Goal: Transaction & Acquisition: Book appointment/travel/reservation

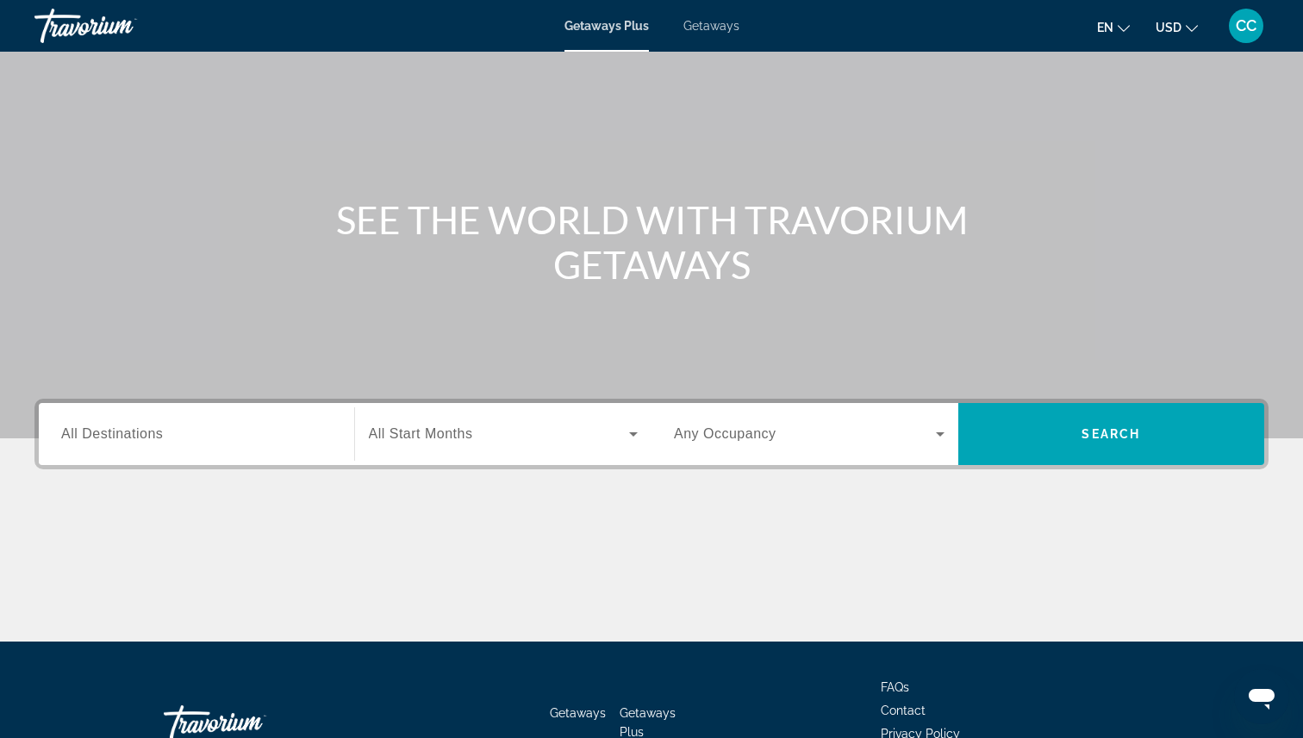
click at [148, 445] on div "Search widget" at bounding box center [196, 434] width 271 height 49
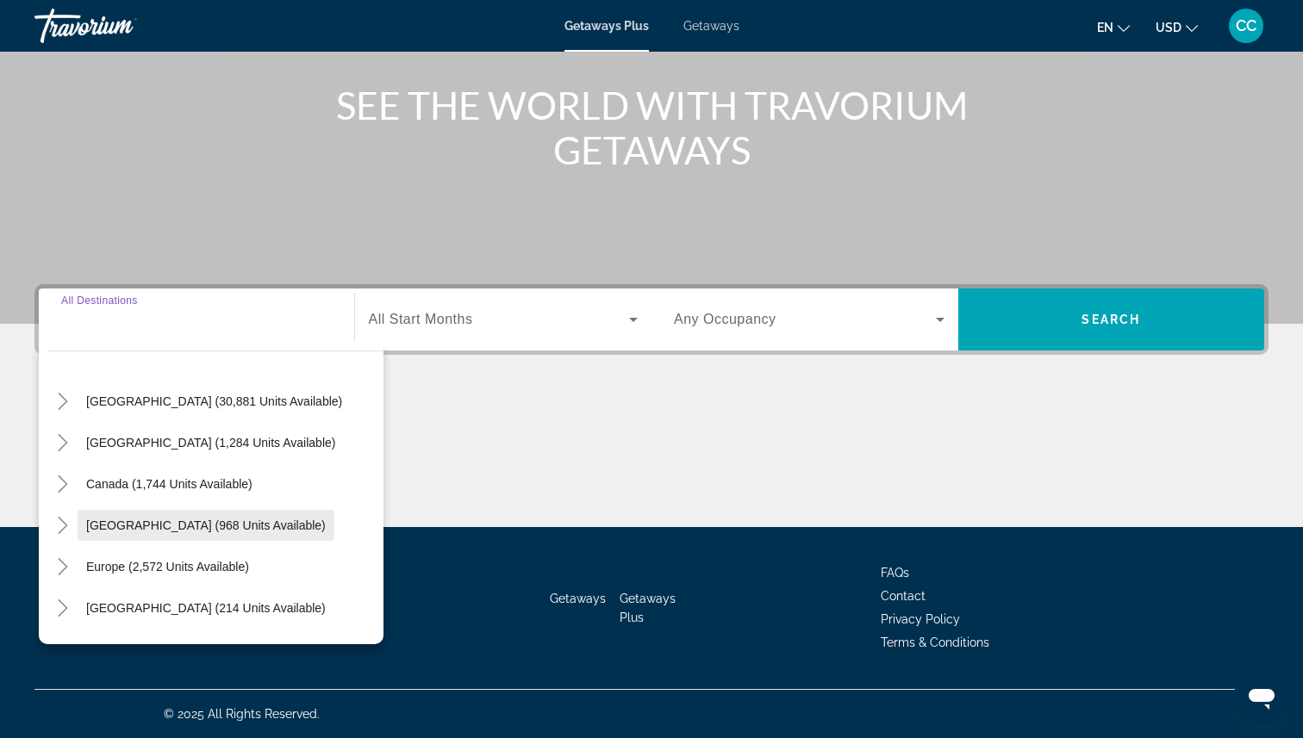
scroll to position [22, 0]
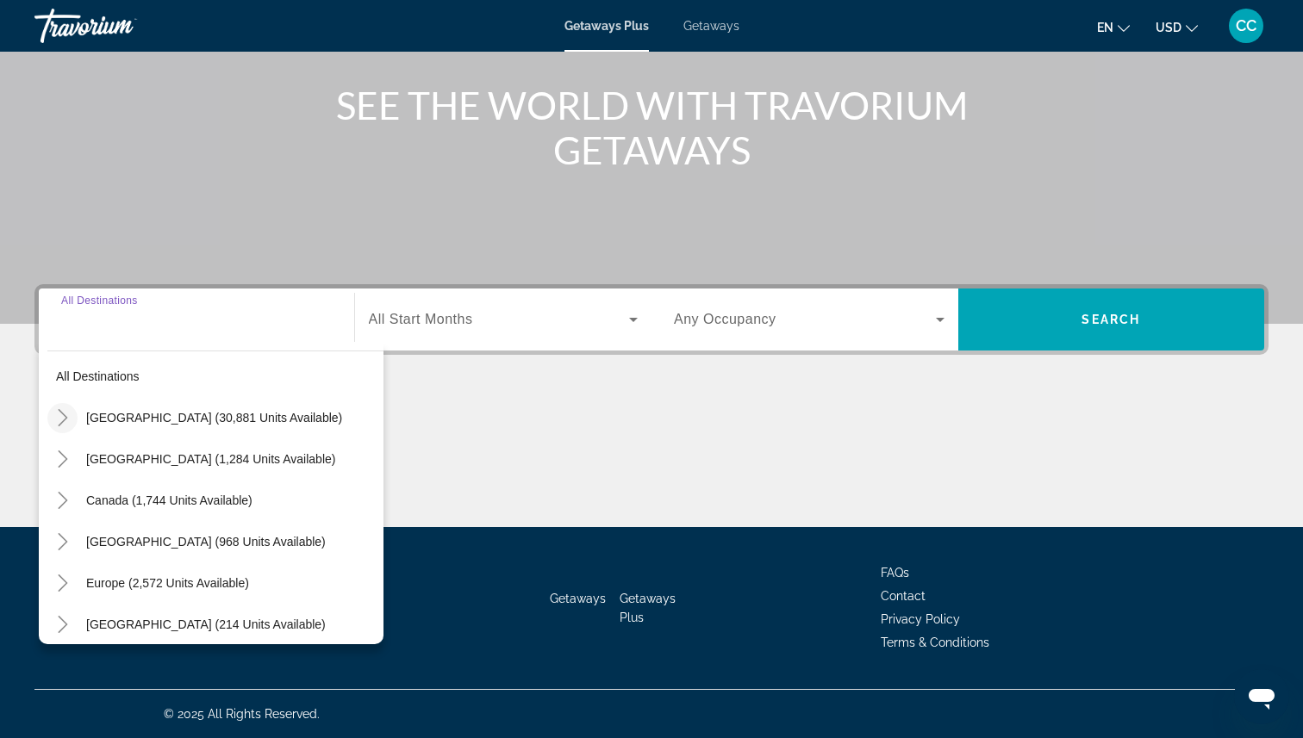
click at [65, 418] on icon "Toggle United States (30,881 units available)" at bounding box center [62, 417] width 9 height 17
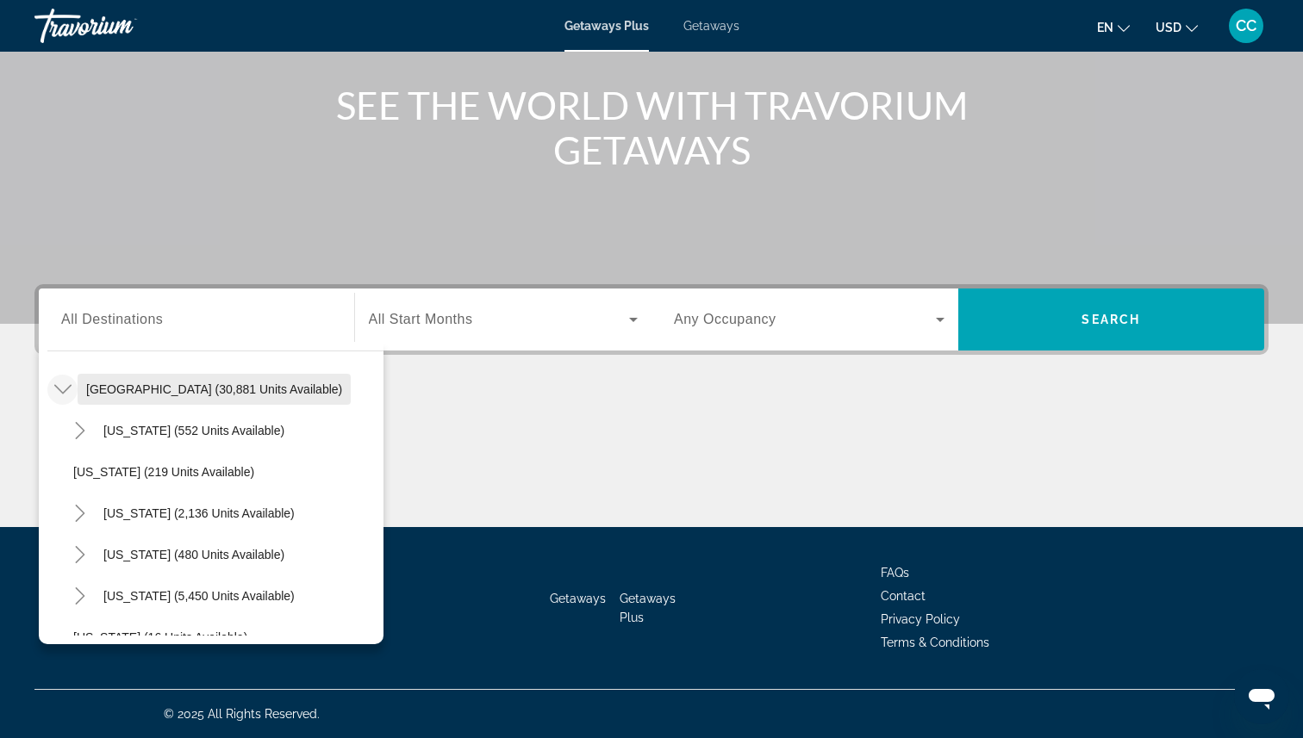
click at [103, 386] on span "[GEOGRAPHIC_DATA] (30,881 units available)" at bounding box center [214, 390] width 256 height 14
type input "**********"
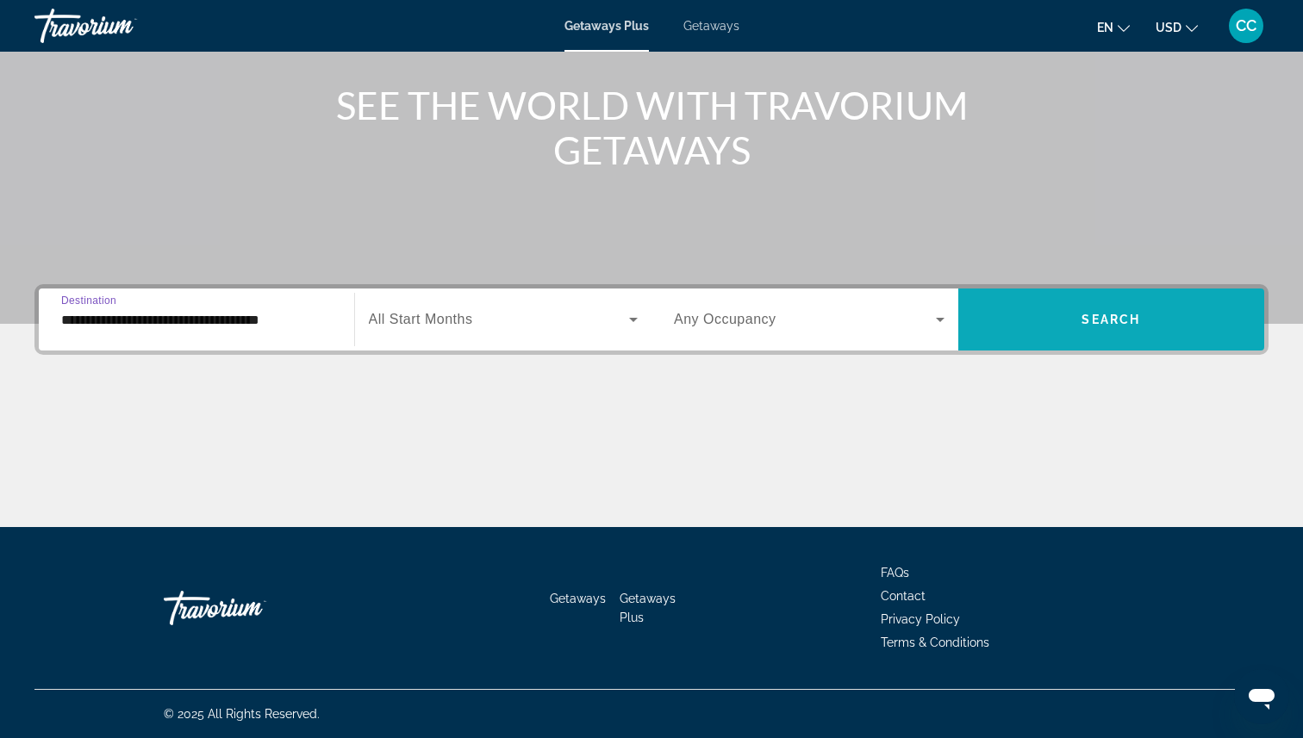
click at [1106, 318] on span "Search" at bounding box center [1110, 320] width 59 height 14
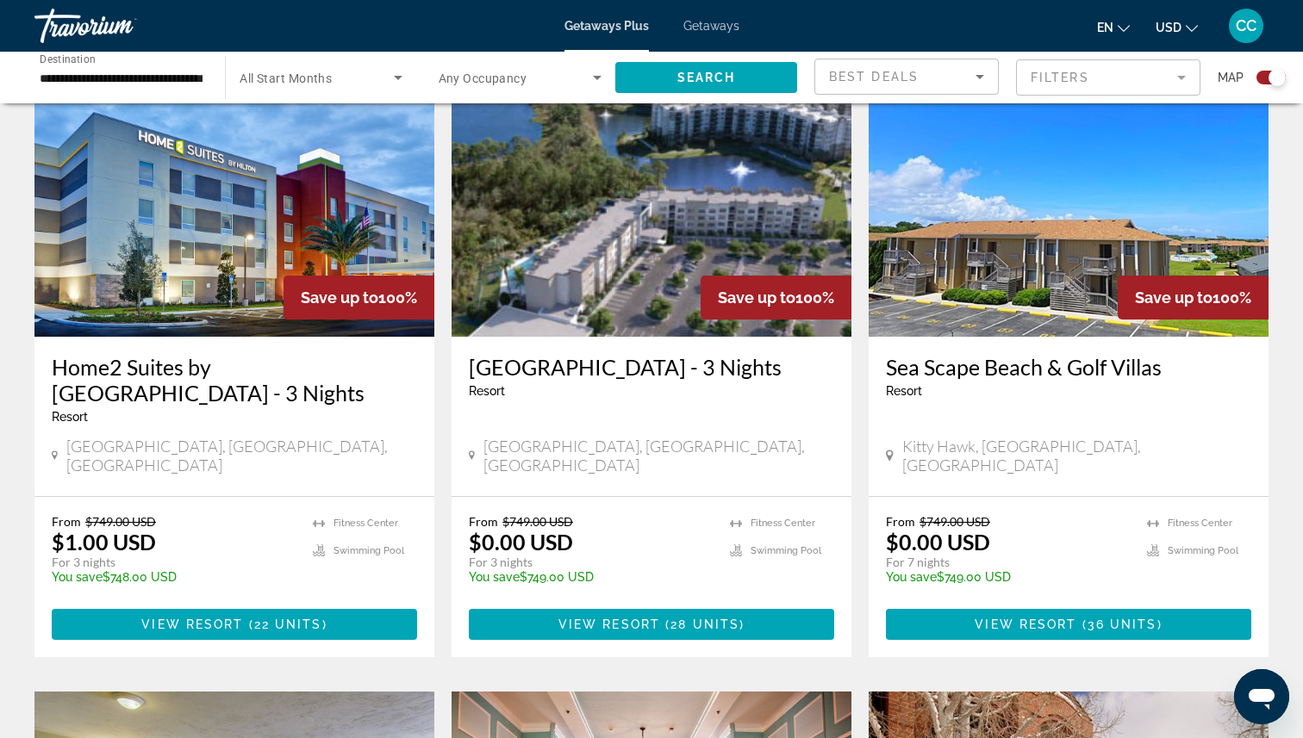
scroll to position [642, 0]
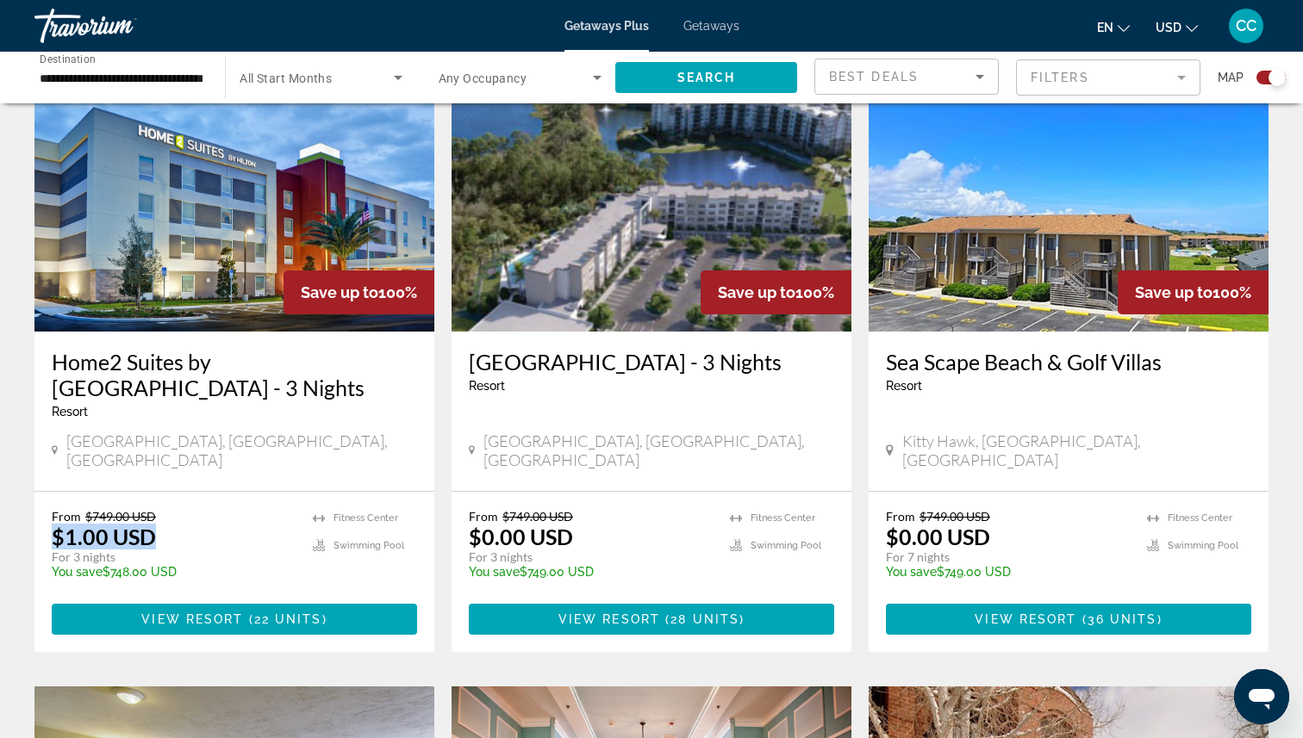
drag, startPoint x: 54, startPoint y: 522, endPoint x: 169, endPoint y: 513, distance: 115.0
click at [169, 513] on div "From $749.00 USD $1.00 USD For 3 nights You save $748.00 USD temp" at bounding box center [174, 550] width 244 height 82
drag, startPoint x: 579, startPoint y: 521, endPoint x: 457, endPoint y: 516, distance: 121.6
click at [457, 516] on div "From $749.00 USD $0.00 USD For 3 nights You save $749.00 USD temp [GEOGRAPHIC_D…" at bounding box center [651, 572] width 400 height 160
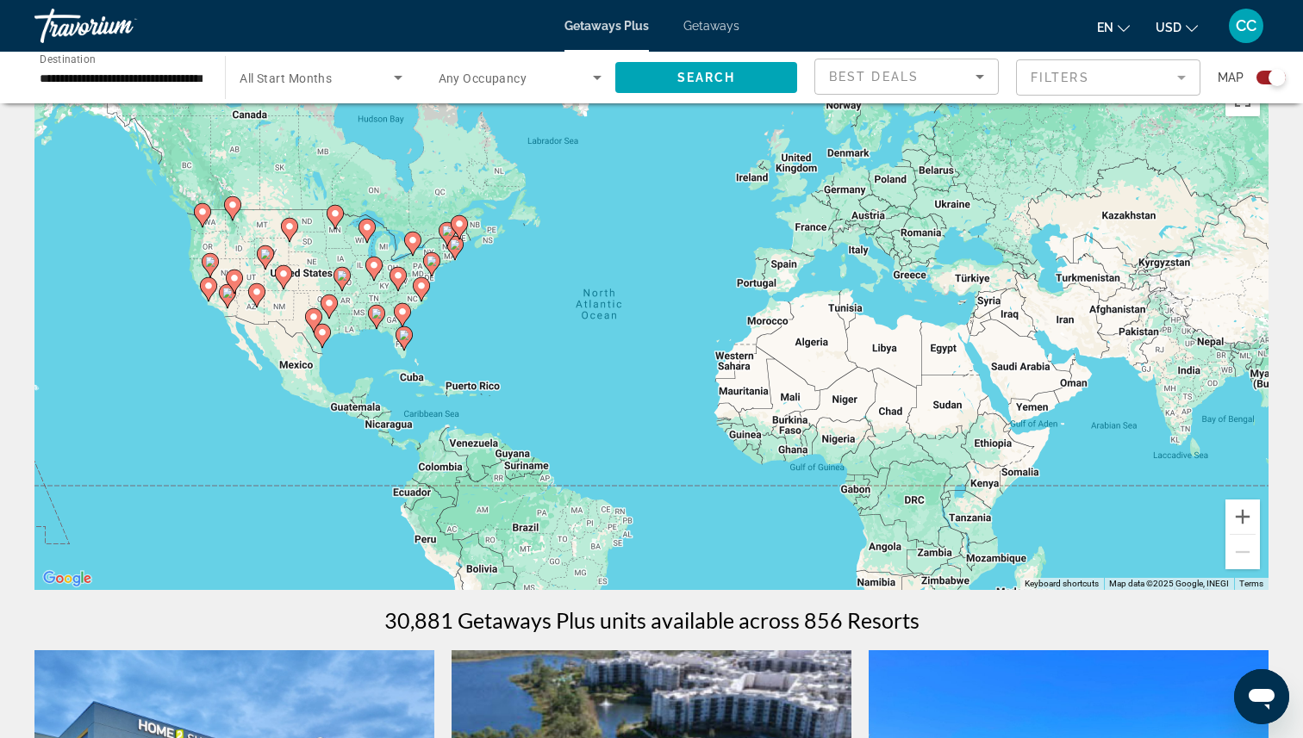
scroll to position [0, 0]
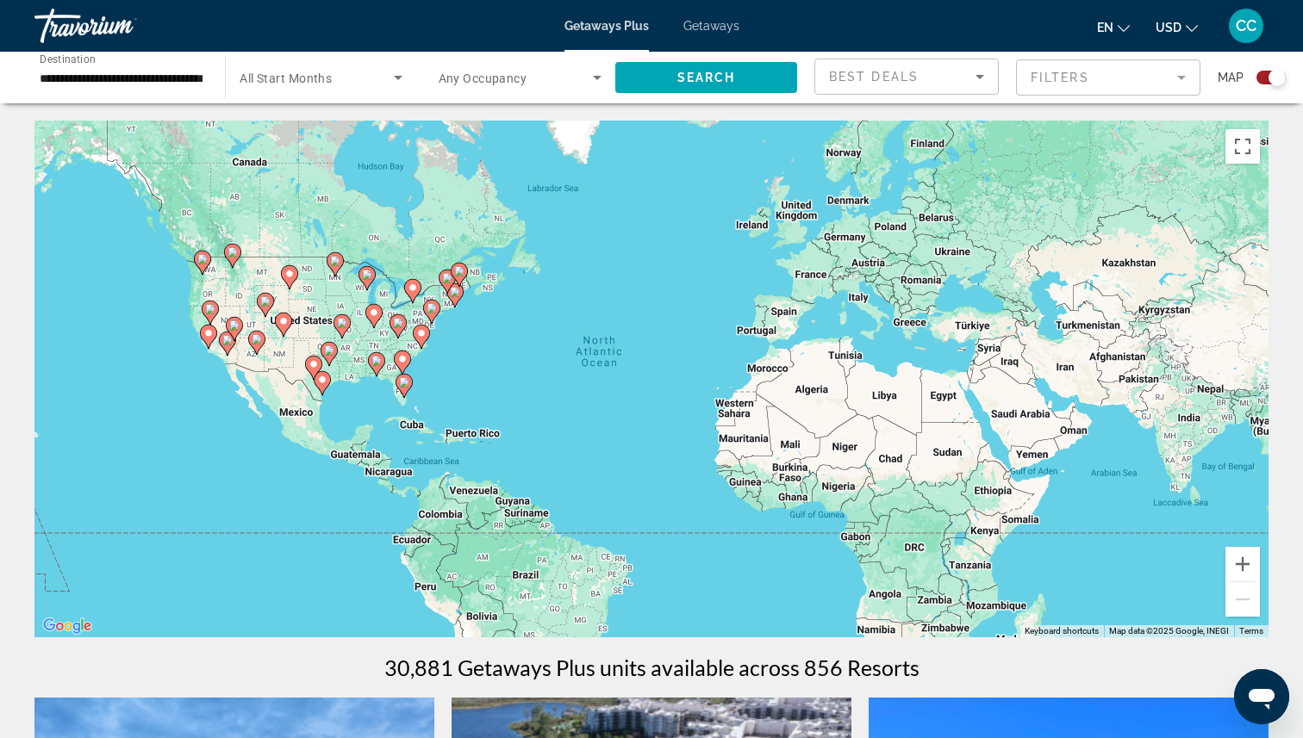
click at [1086, 78] on mat-form-field "Filters" at bounding box center [1108, 77] width 184 height 36
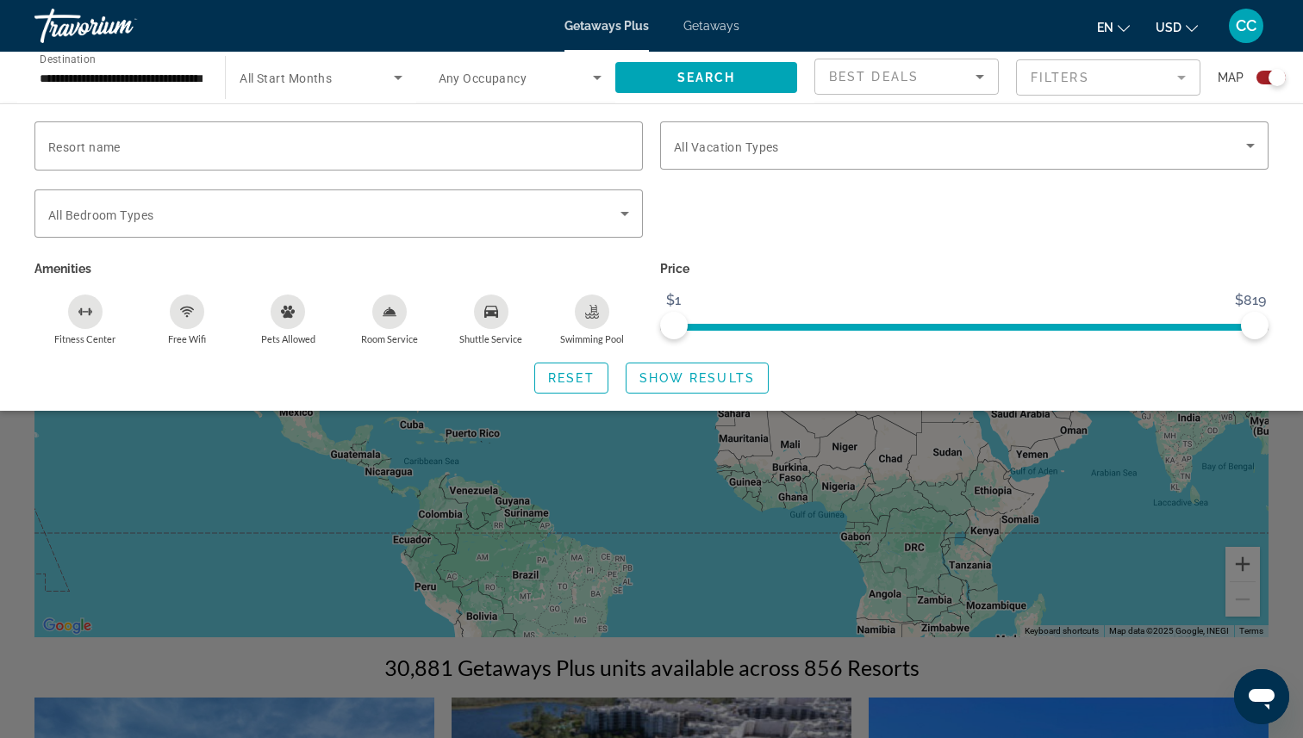
click at [557, 87] on span "Search widget" at bounding box center [516, 77] width 154 height 21
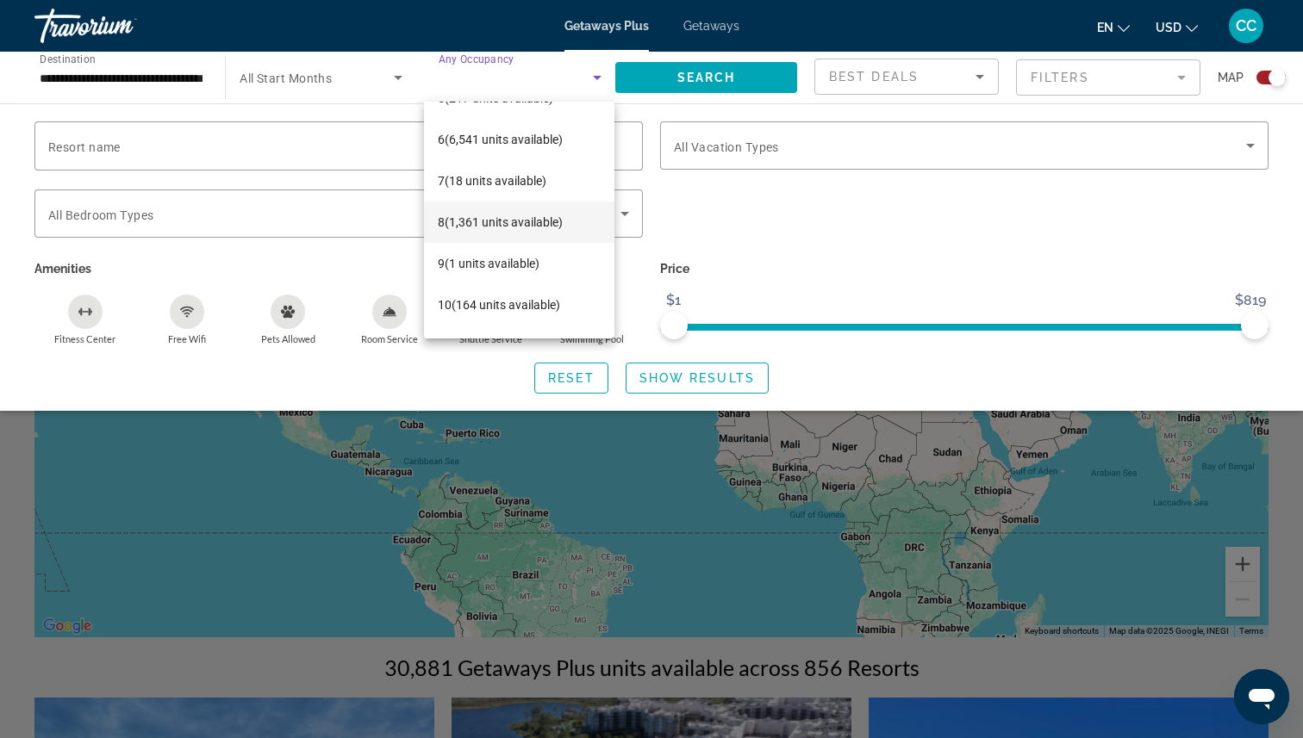
scroll to position [232, 0]
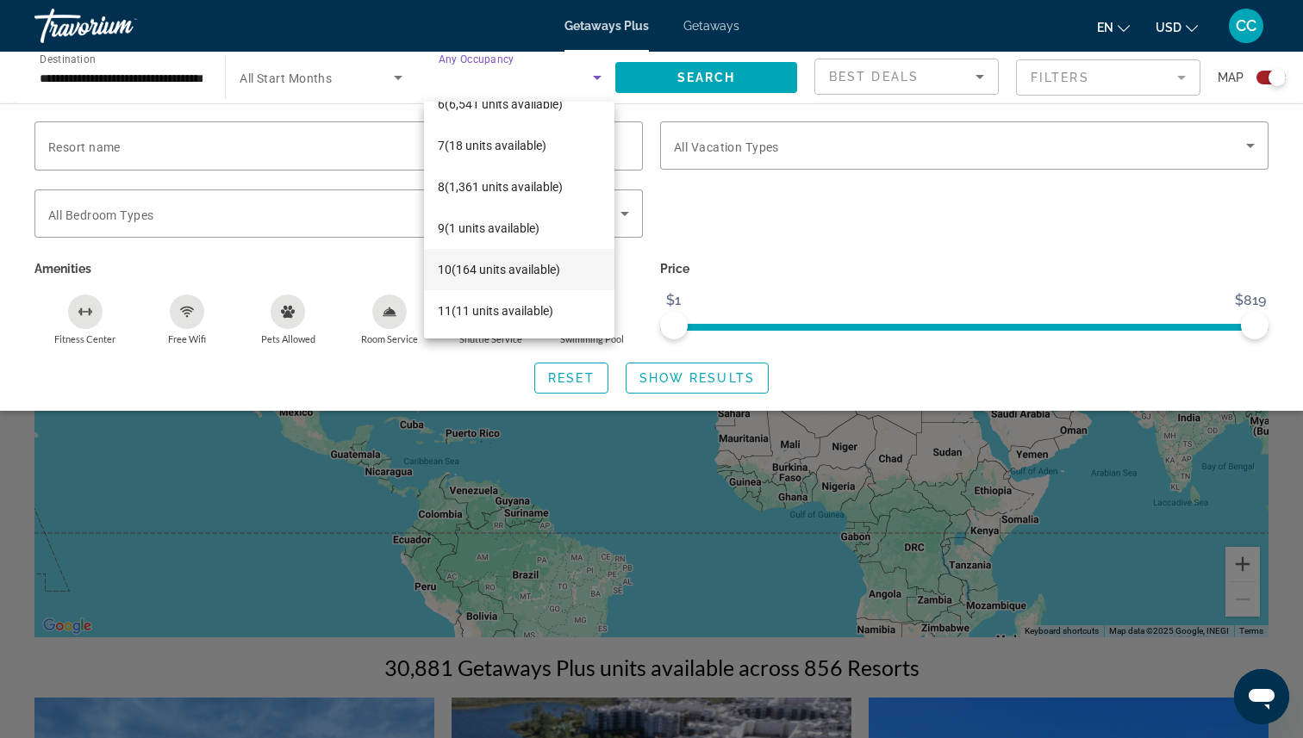
click at [502, 267] on span "10 (164 units available)" at bounding box center [499, 269] width 122 height 21
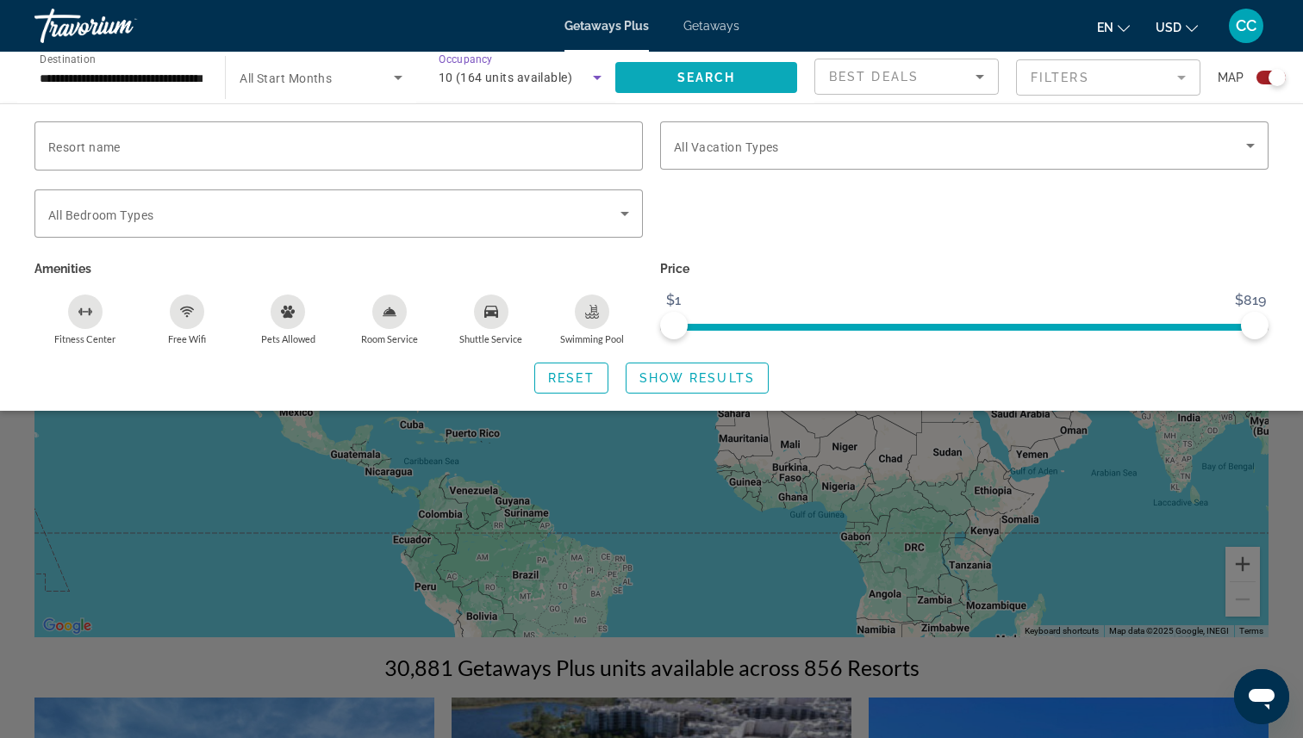
click at [690, 83] on span "Search" at bounding box center [706, 78] width 59 height 14
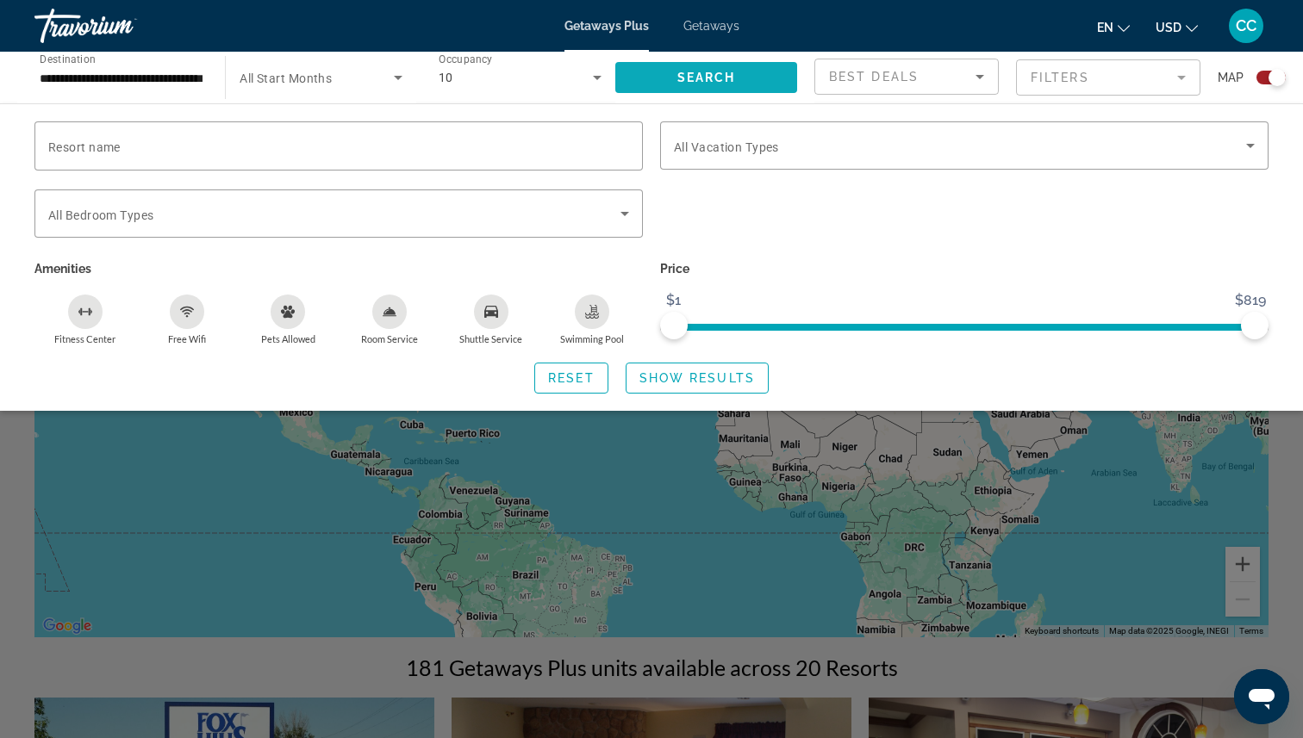
click at [723, 91] on span "Search widget" at bounding box center [706, 77] width 182 height 41
click at [1293, 547] on div "Search widget" at bounding box center [651, 498] width 1303 height 480
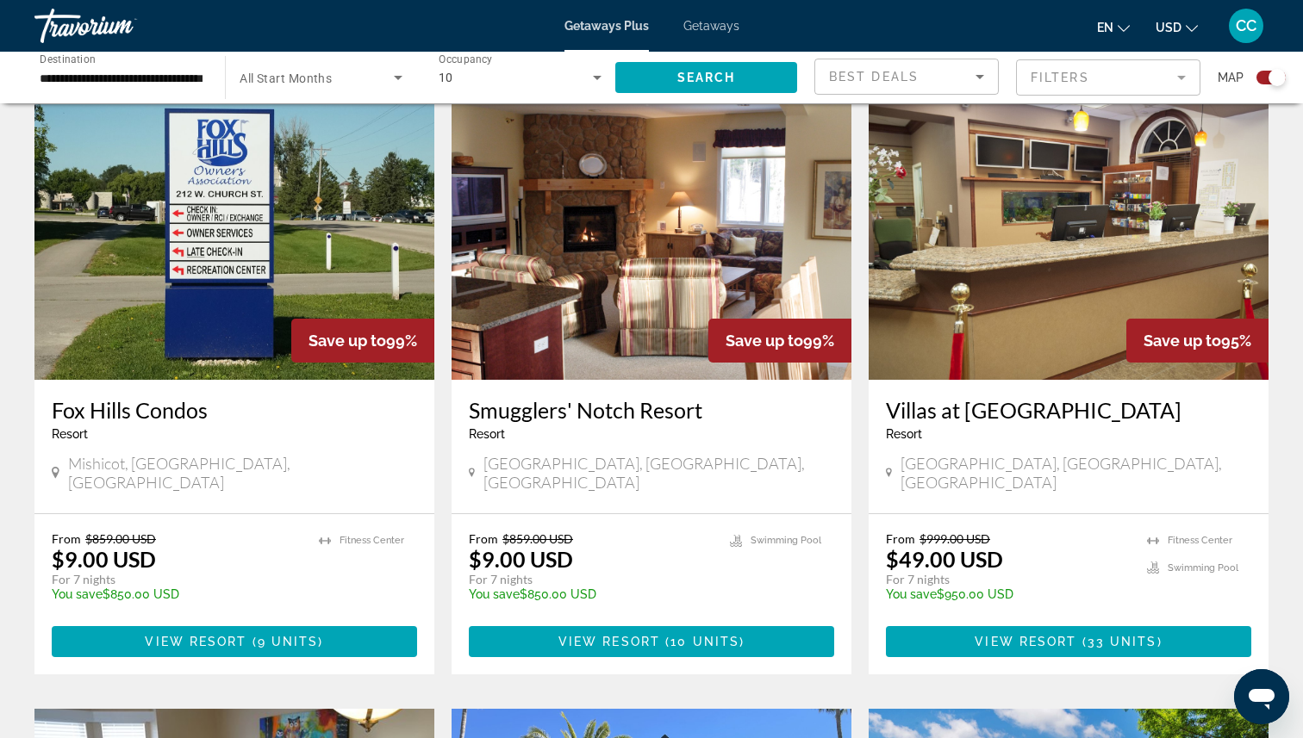
scroll to position [607, 0]
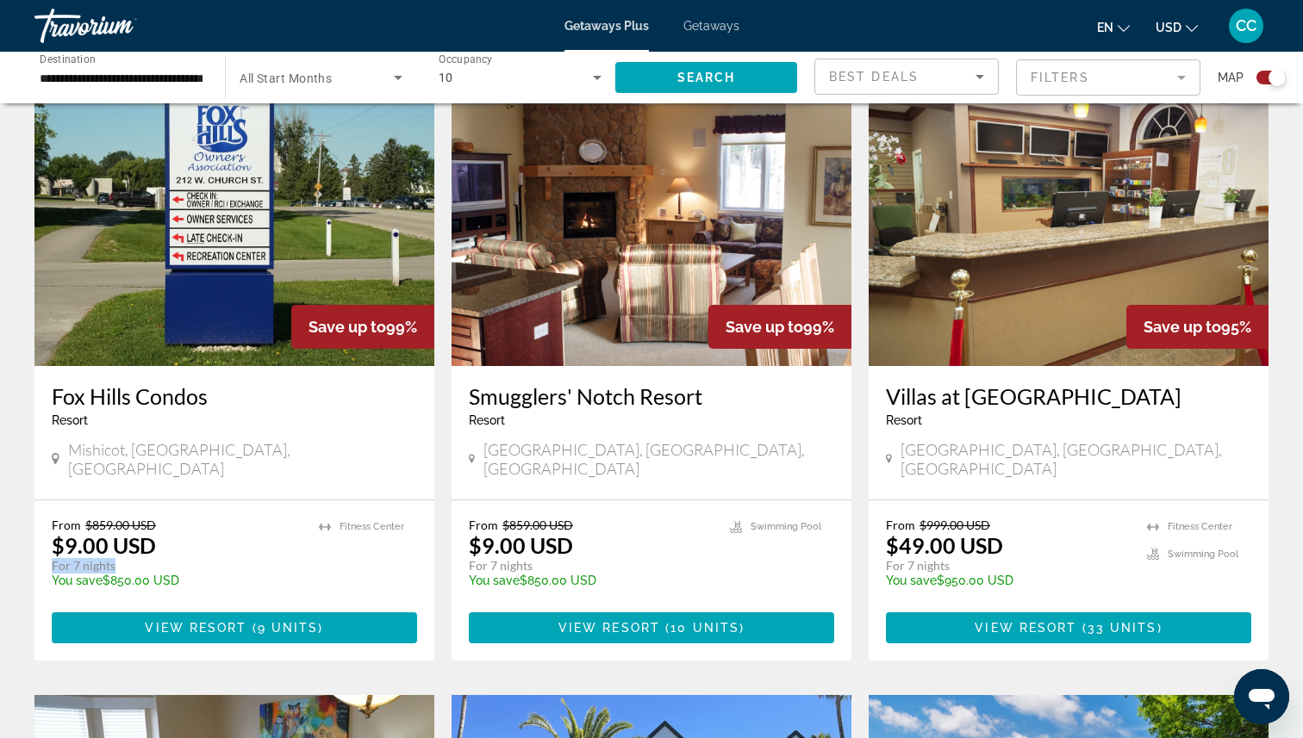
drag, startPoint x: 116, startPoint y: 549, endPoint x: 50, endPoint y: 549, distance: 66.3
click at [50, 549] on div "From $859.00 USD $9.00 USD For 7 nights You save $850.00 USD temp 4.2 [GEOGRAPH…" at bounding box center [234, 581] width 400 height 160
drag, startPoint x: 164, startPoint y: 532, endPoint x: 50, endPoint y: 530, distance: 113.7
click at [50, 530] on div "From $859.00 USD $9.00 USD For 7 nights You save $850.00 USD temp 4.2 [GEOGRAPH…" at bounding box center [234, 581] width 400 height 160
drag, startPoint x: 580, startPoint y: 529, endPoint x: 465, endPoint y: 524, distance: 114.7
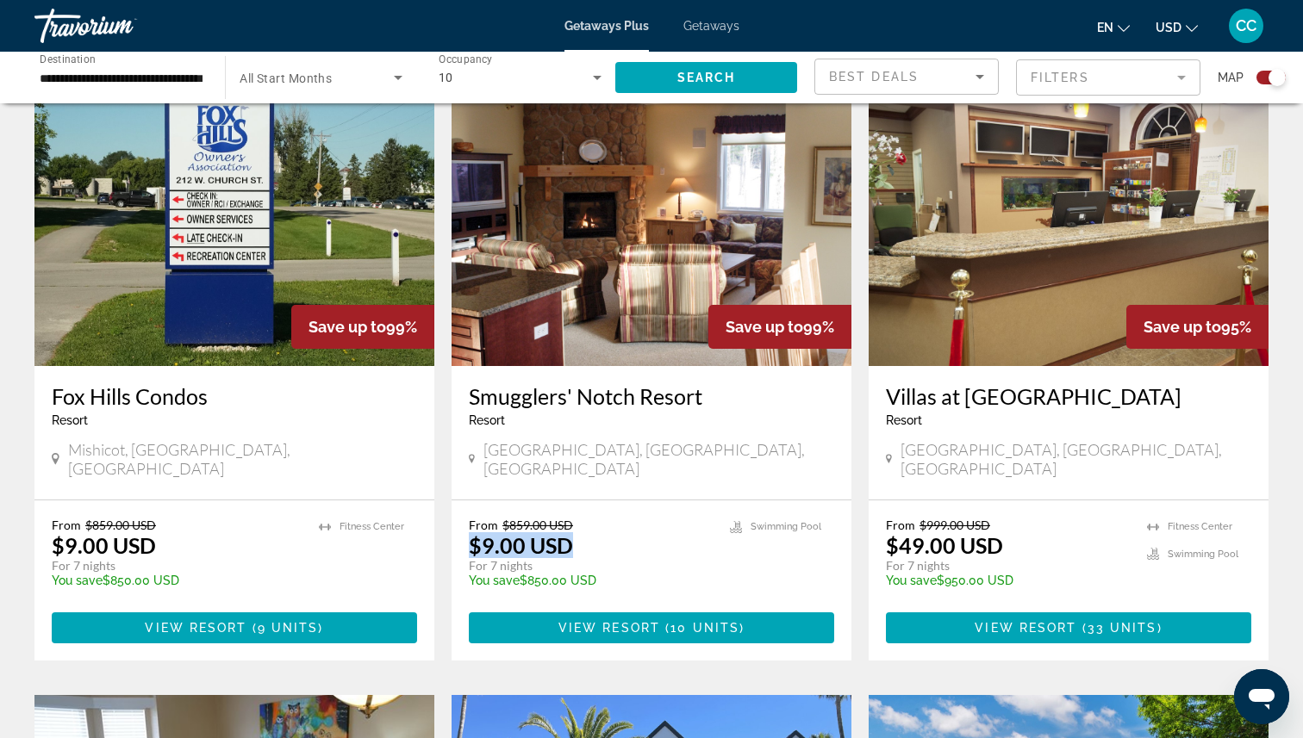
click at [465, 524] on div "From $859.00 USD $9.00 USD For 7 nights You save $850.00 USD temp 4.4 [GEOGRAPH…" at bounding box center [651, 581] width 400 height 160
drag, startPoint x: 1014, startPoint y: 527, endPoint x: 864, endPoint y: 526, distance: 149.9
click at [864, 526] on app-exchanges-search-item "Save up to 95% Villas at [GEOGRAPHIC_DATA] - This is an adults only resort [GEO…" at bounding box center [1068, 375] width 417 height 570
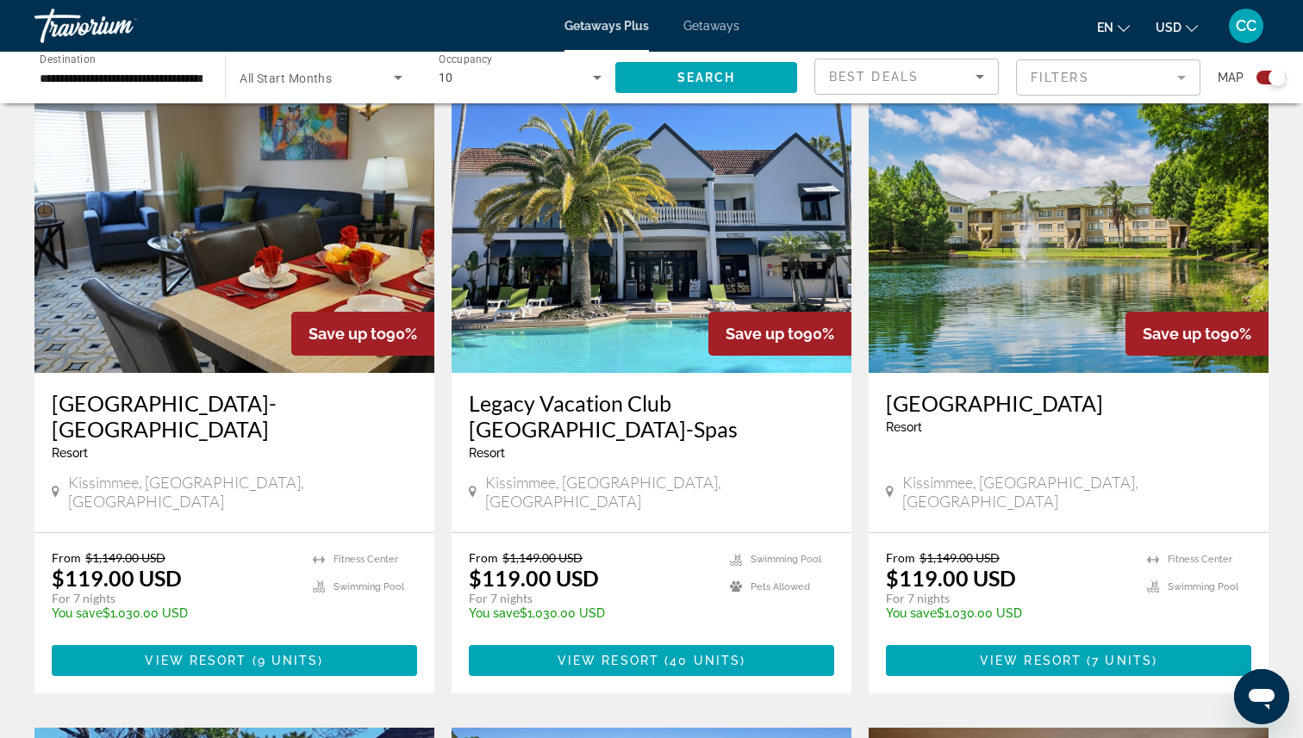
scroll to position [1218, 0]
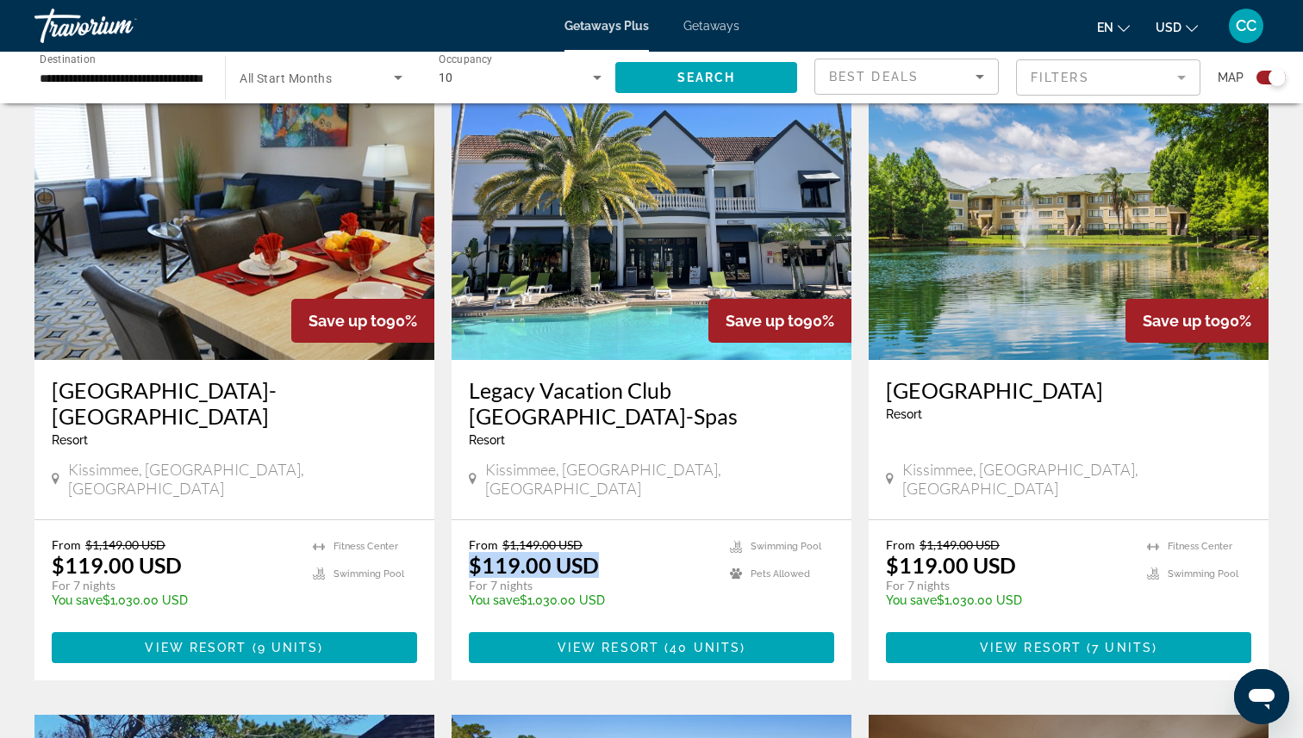
drag, startPoint x: 606, startPoint y: 509, endPoint x: 462, endPoint y: 502, distance: 144.0
click at [460, 520] on div "From $1,149.00 USD $119.00 USD For 7 nights You save $1,030.00 USD temp 3.8 Swi…" at bounding box center [651, 600] width 400 height 160
